Goal: Information Seeking & Learning: Check status

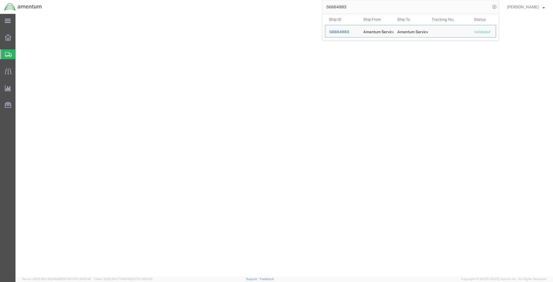
select select
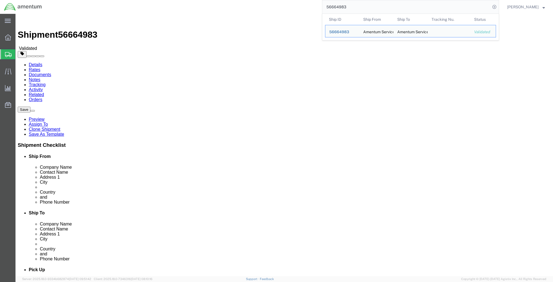
drag, startPoint x: 0, startPoint y: 0, endPoint x: 350, endPoint y: 8, distance: 349.7
click at [347, 8] on input "56664983" at bounding box center [406, 6] width 168 height 13
click at [350, 8] on input "56664983" at bounding box center [406, 6] width 168 height 13
drag, startPoint x: 350, startPoint y: 7, endPoint x: 312, endPoint y: 8, distance: 38.2
click at [312, 8] on div "56664983 Ship ID Ship From Ship To Tracking Nu. Status Ship ID 56664983 Ship Fr…" at bounding box center [272, 7] width 453 height 14
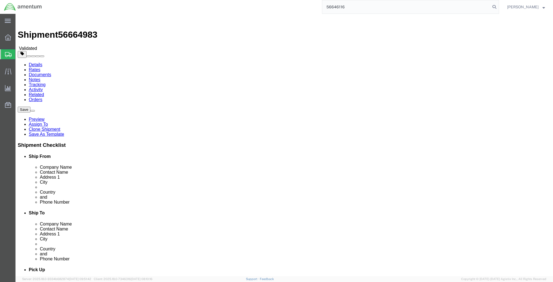
type input "56646116"
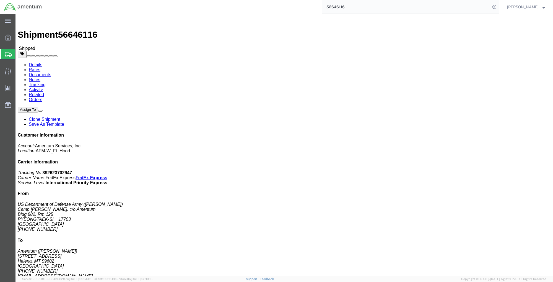
click b "SS5011-16-80A"
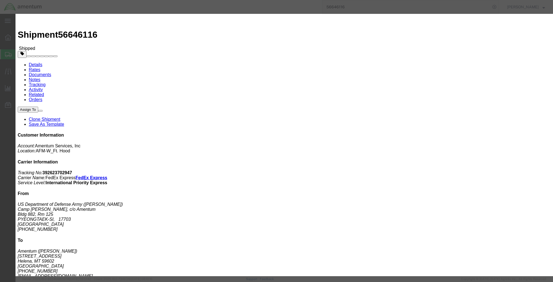
drag, startPoint x: 232, startPoint y: 31, endPoint x: 261, endPoint y: 29, distance: 29.4
click div "Pieces: 1.00 Each SKU: SS5011-16-80A Model: SS5011-16-80A"
copy b "SS5011-16-80A"
drag, startPoint x: 255, startPoint y: 71, endPoint x: 275, endPoint y: 72, distance: 19.9
click div "Controlled: Shipment Controlled: HTS/Tariff Code: 7318152030"
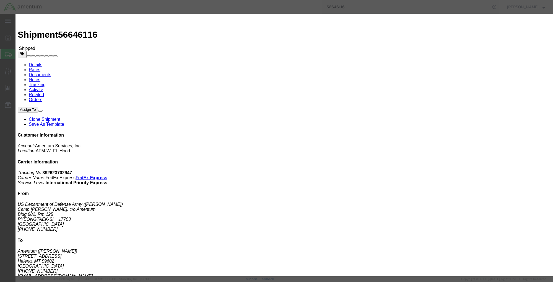
drag, startPoint x: 275, startPoint y: 72, endPoint x: 271, endPoint y: 72, distance: 4.7
copy b "7318152030"
click div
drag, startPoint x: 417, startPoint y: 16, endPoint x: 419, endPoint y: 14, distance: 2.9
click icon "button"
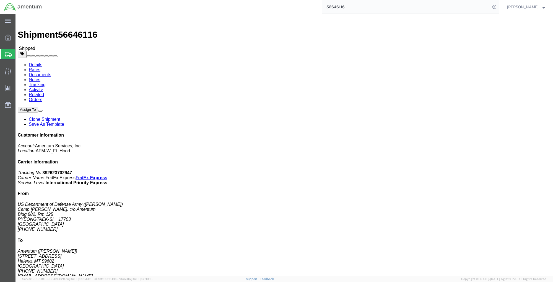
drag, startPoint x: 495, startPoint y: 7, endPoint x: 462, endPoint y: 6, distance: 33.0
click at [495, 7] on icon at bounding box center [495, 7] width 8 height 8
click at [406, 8] on agx-global-search at bounding box center [410, 7] width 177 height 14
click at [494, 7] on icon at bounding box center [495, 7] width 8 height 8
paste input "[PHONE_NUMBER]"
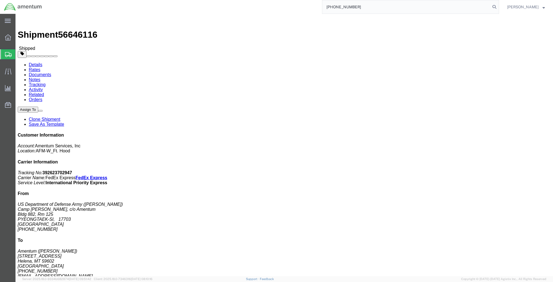
type input "[PHONE_NUMBER]"
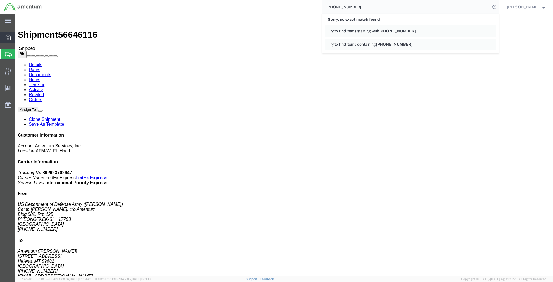
click at [10, 36] on icon at bounding box center [8, 37] width 6 height 6
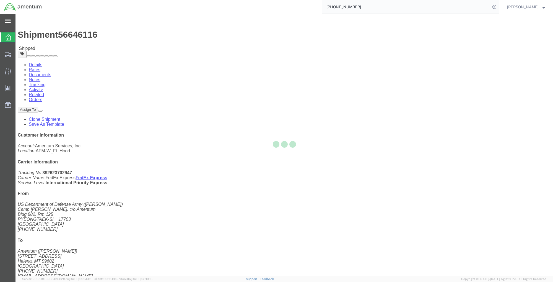
click at [8, 21] on icon at bounding box center [8, 21] width 6 height 4
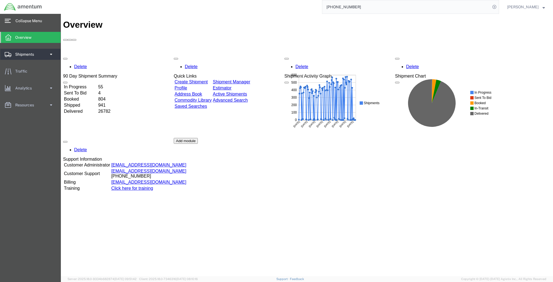
click at [51, 53] on span at bounding box center [51, 54] width 5 height 11
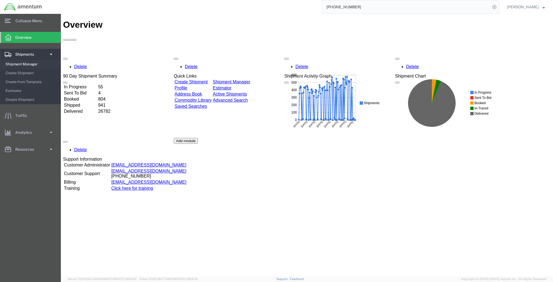
click at [15, 65] on span "Shipment Manager" at bounding box center [31, 64] width 51 height 11
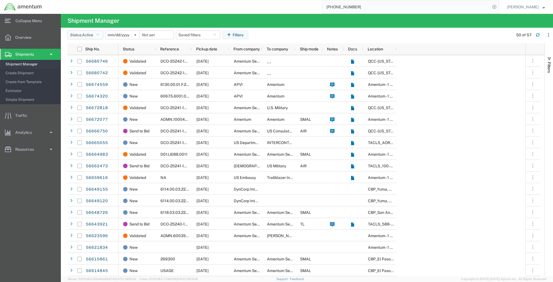
click at [99, 34] on icon "button" at bounding box center [97, 35] width 3 height 4
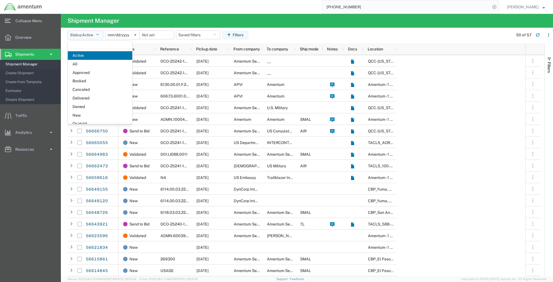
click at [99, 34] on icon "button" at bounding box center [97, 35] width 3 height 4
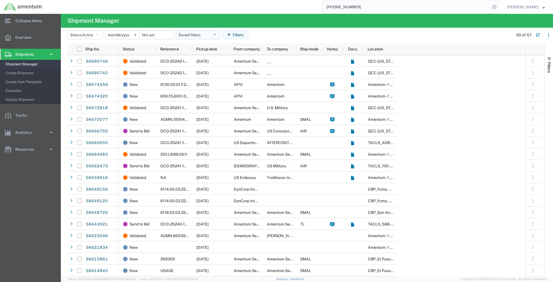
click at [220, 34] on button "Saved filters" at bounding box center [198, 34] width 44 height 9
click at [236, 34] on button "Filters" at bounding box center [235, 34] width 26 height 9
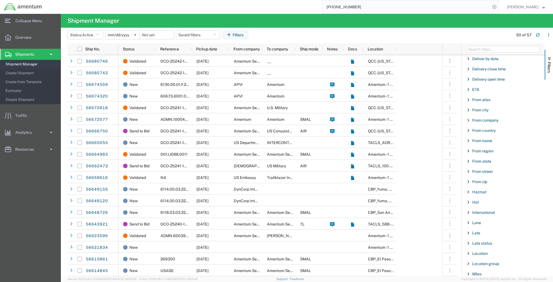
scroll to position [166, 0]
click at [468, 169] on span "Filter List 66 Filters" at bounding box center [468, 171] width 4 height 4
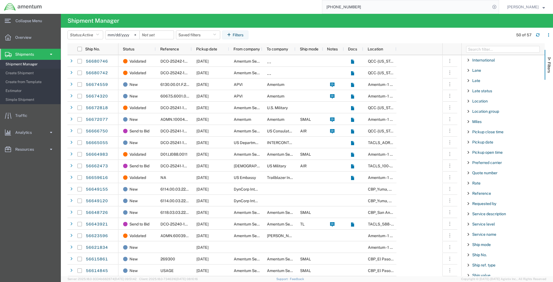
click at [469, 193] on span "Filter List 66 Filters" at bounding box center [468, 193] width 4 height 4
click at [468, 193] on span "Filter List 66 Filters" at bounding box center [468, 193] width 4 height 4
click at [484, 208] on div "starts with" at bounding box center [503, 207] width 63 height 4
click at [476, 217] on input "Filter Value" at bounding box center [505, 216] width 73 height 7
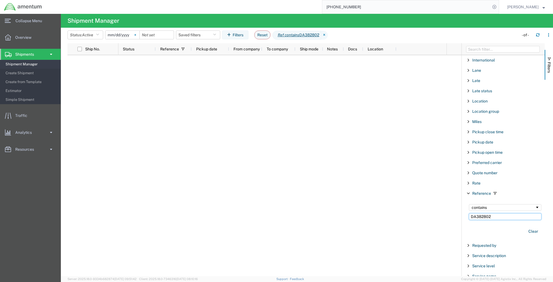
type input "DA382802"
click at [135, 33] on svg-icon at bounding box center [135, 35] width 8 height 8
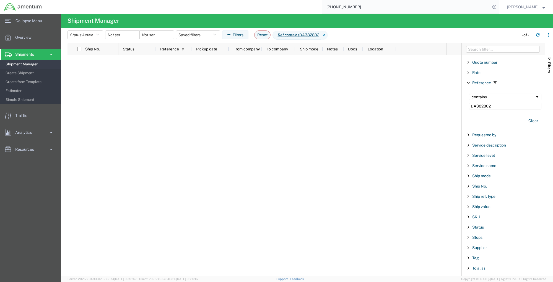
scroll to position [388, 0]
click at [468, 186] on span "Filter List 66 Filters" at bounding box center [468, 186] width 4 height 4
drag, startPoint x: 492, startPoint y: 107, endPoint x: 466, endPoint y: 106, distance: 26.3
click at [466, 106] on div "contains DA382802" at bounding box center [505, 101] width 79 height 22
click at [484, 210] on input "Filter Value" at bounding box center [505, 209] width 73 height 7
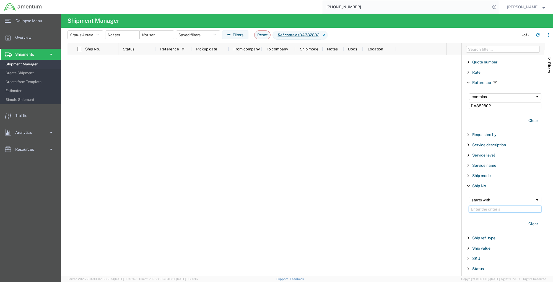
paste input "DA382802"
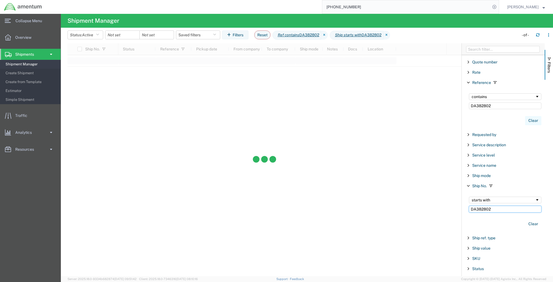
type input "DA382802"
click at [530, 120] on button "Clear" at bounding box center [533, 120] width 16 height 9
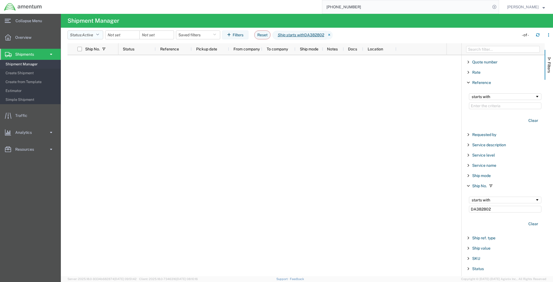
click at [99, 35] on icon "button" at bounding box center [97, 35] width 3 height 4
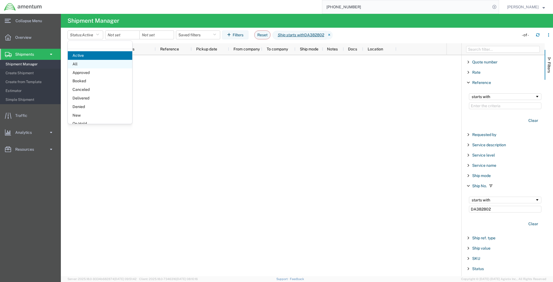
click at [82, 65] on span "All" at bounding box center [100, 64] width 64 height 9
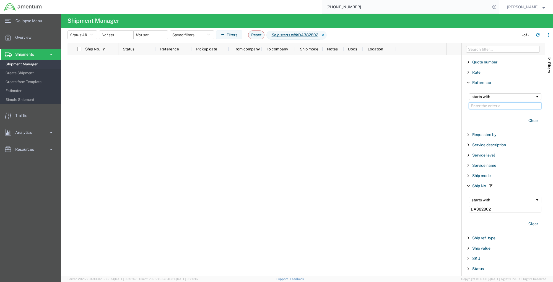
click at [485, 105] on input "Filter Value" at bounding box center [505, 105] width 73 height 7
paste input "DA382802"
type input "DA382802"
click at [528, 223] on button "Clear" at bounding box center [533, 223] width 16 height 9
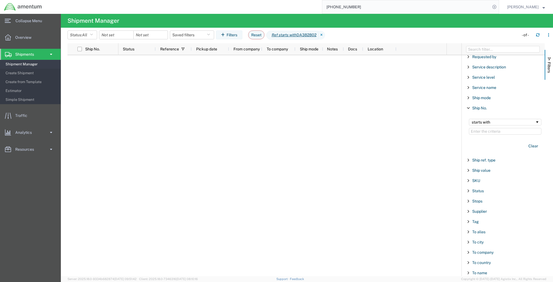
scroll to position [471, 0]
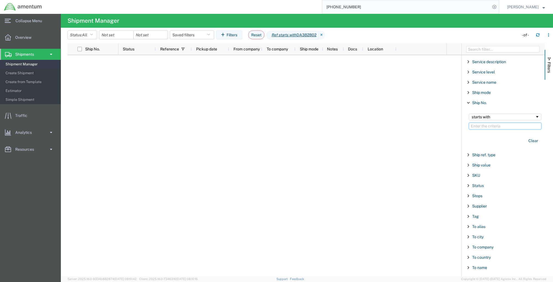
click at [479, 126] on input "Filter Value" at bounding box center [505, 126] width 73 height 7
paste input "DA382802"
type input "DA382802"
click at [325, 35] on icon at bounding box center [322, 35] width 7 height 9
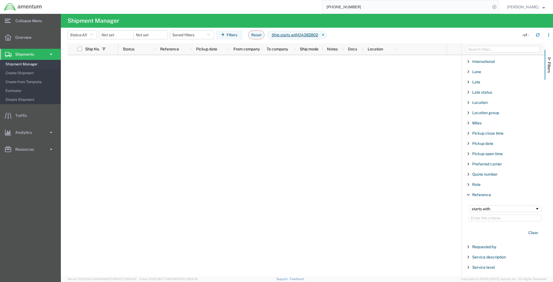
scroll to position [360, 0]
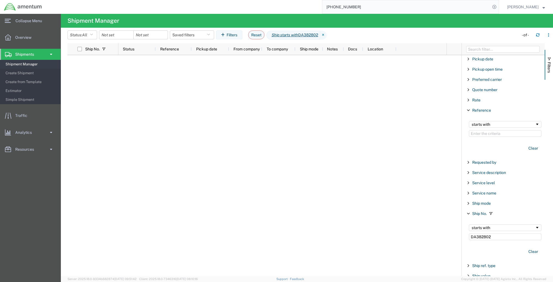
click at [469, 113] on div "Reference" at bounding box center [503, 110] width 83 height 10
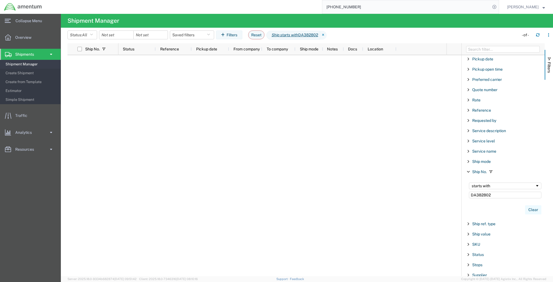
click at [533, 209] on button "Clear" at bounding box center [533, 209] width 16 height 9
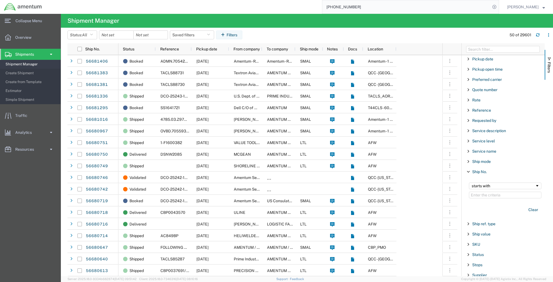
click at [470, 172] on span "Filter List 66 Filters" at bounding box center [468, 171] width 4 height 4
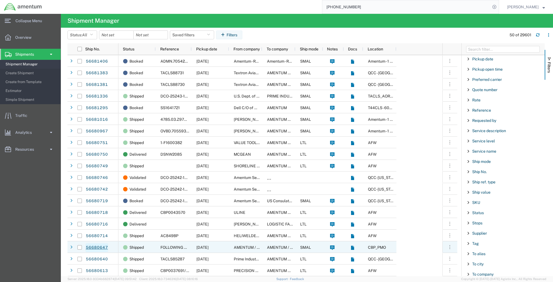
click at [98, 247] on link "56680647" at bounding box center [97, 247] width 23 height 9
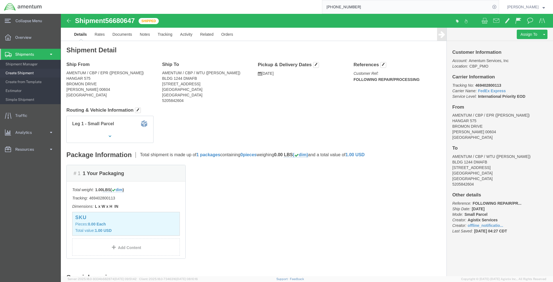
click at [355, 9] on input "[PHONE_NUMBER]" at bounding box center [406, 6] width 168 height 13
drag, startPoint x: 367, startPoint y: 7, endPoint x: 306, endPoint y: 7, distance: 61.2
click at [306, 7] on div "[PHONE_NUMBER]" at bounding box center [272, 7] width 453 height 14
type input "54344824"
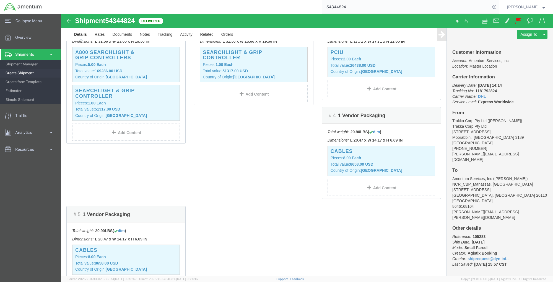
scroll to position [111, 0]
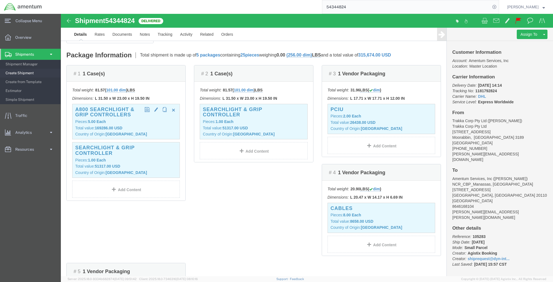
click b "169286.00 USD"
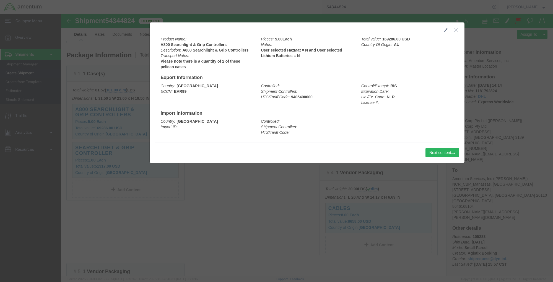
click icon "button"
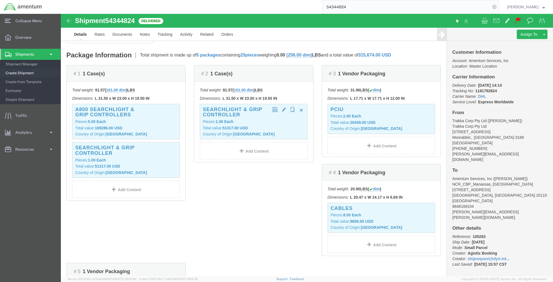
click b "Each"
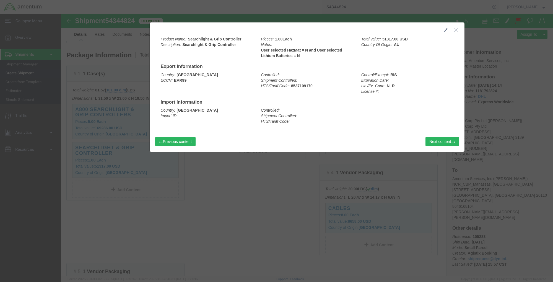
click icon "button"
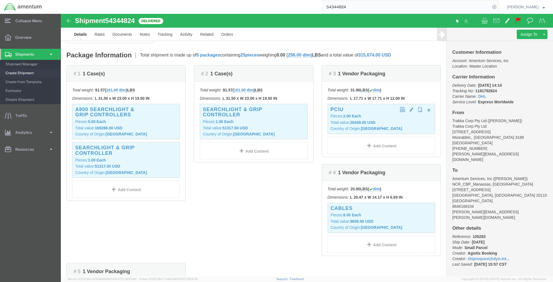
click b "Each"
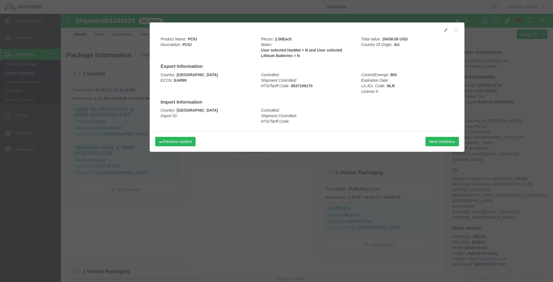
click icon "button"
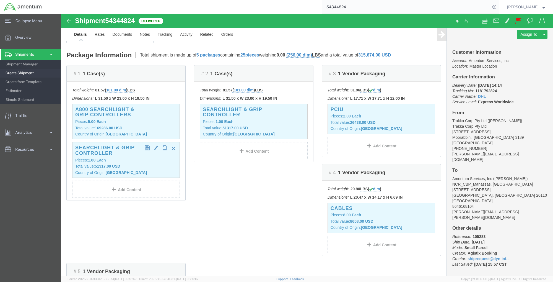
click b "Each"
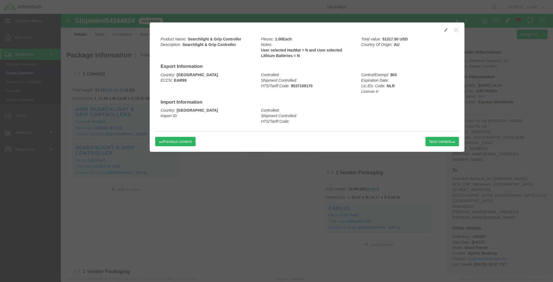
click icon "button"
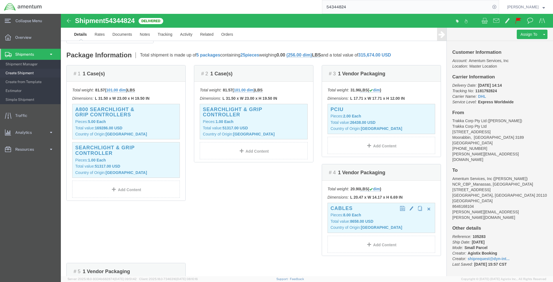
click b "[GEOGRAPHIC_DATA]"
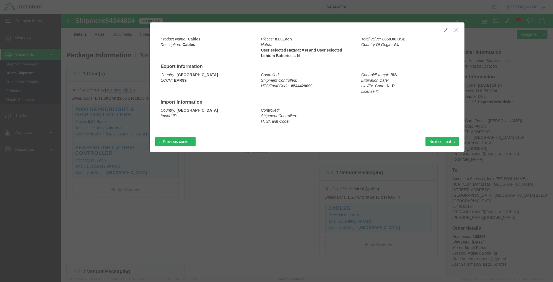
click icon "button"
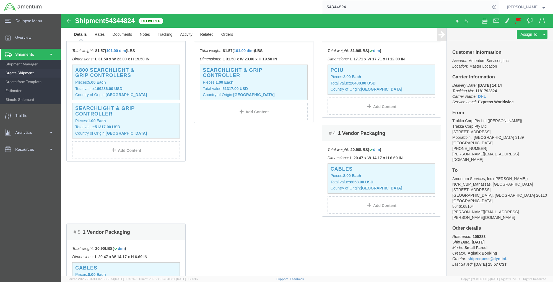
scroll to position [221, 0]
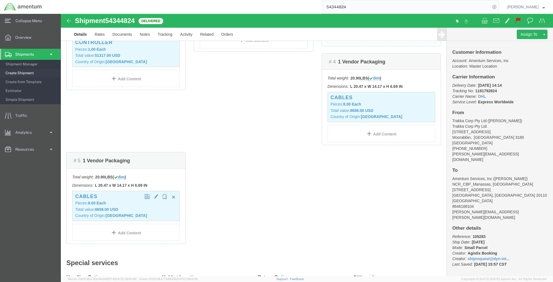
click div "Cables Pieces: 8.00 Each Total value: 8658.00 USD Country of Origin: [GEOGRAPHI…"
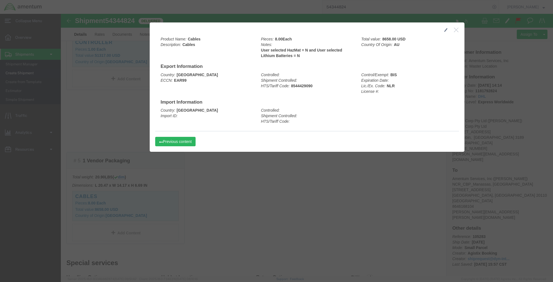
click icon "button"
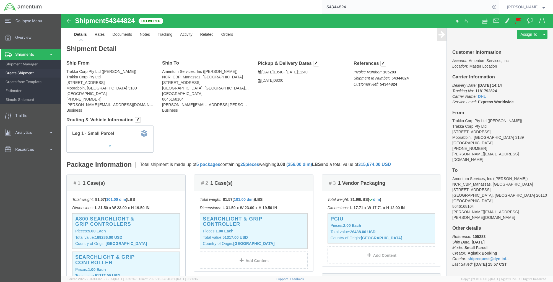
scroll to position [0, 0]
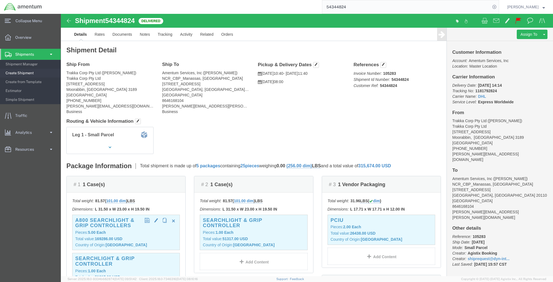
click p "Total value: 169286.00 USD"
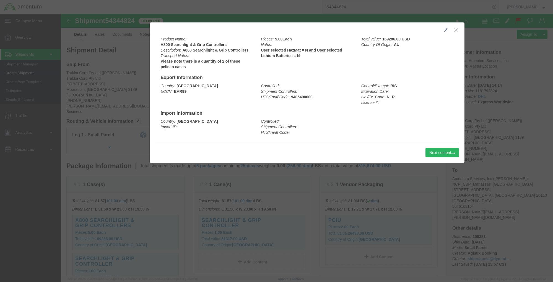
click button "button"
